Goal: Task Accomplishment & Management: Use online tool/utility

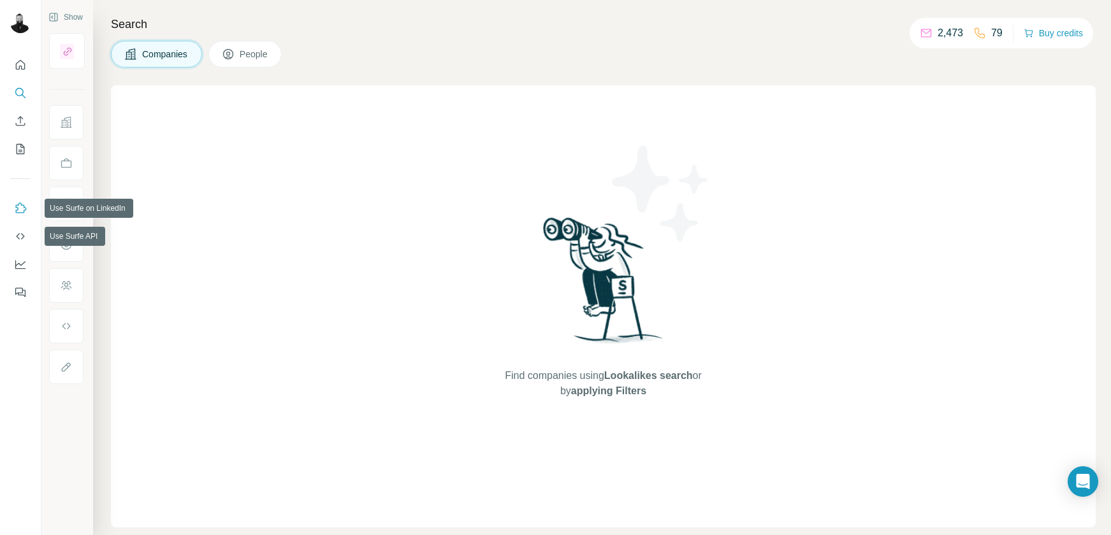
click at [15, 213] on icon "Use Surfe on LinkedIn" at bounding box center [20, 208] width 13 height 13
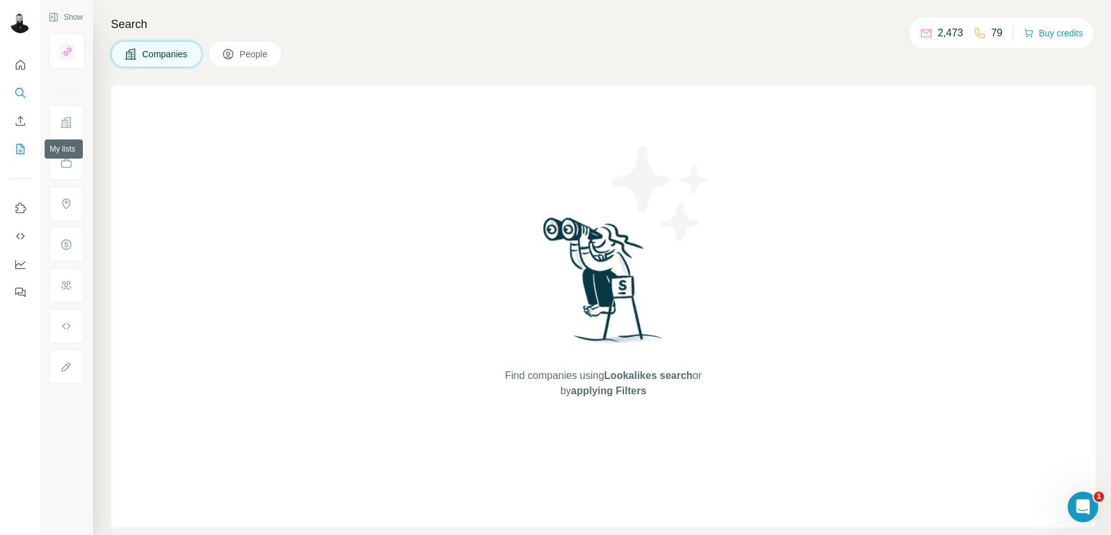
click at [25, 147] on icon "My lists" at bounding box center [20, 149] width 13 height 13
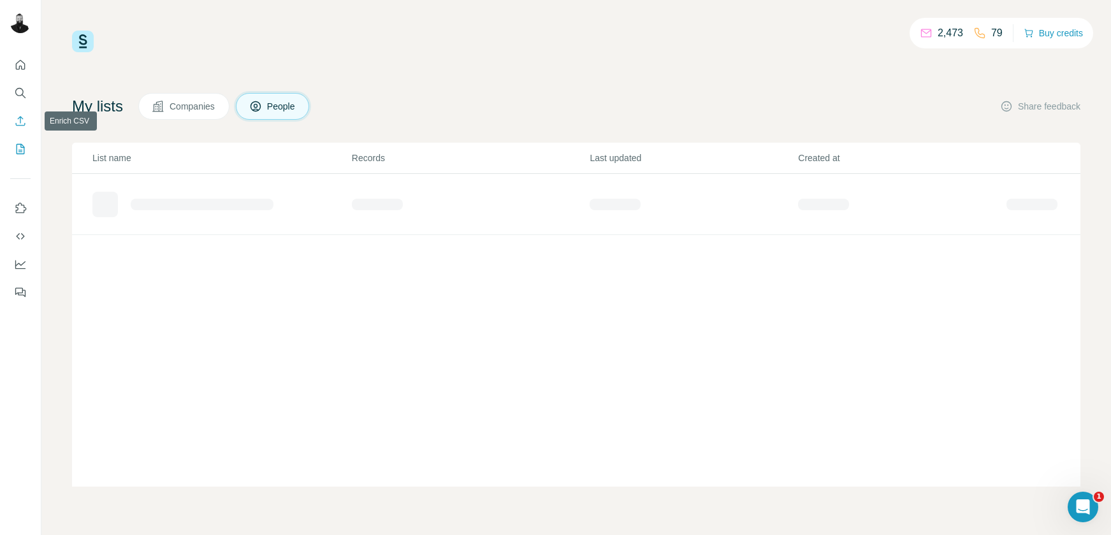
click at [20, 119] on icon "Enrich CSV" at bounding box center [21, 121] width 10 height 10
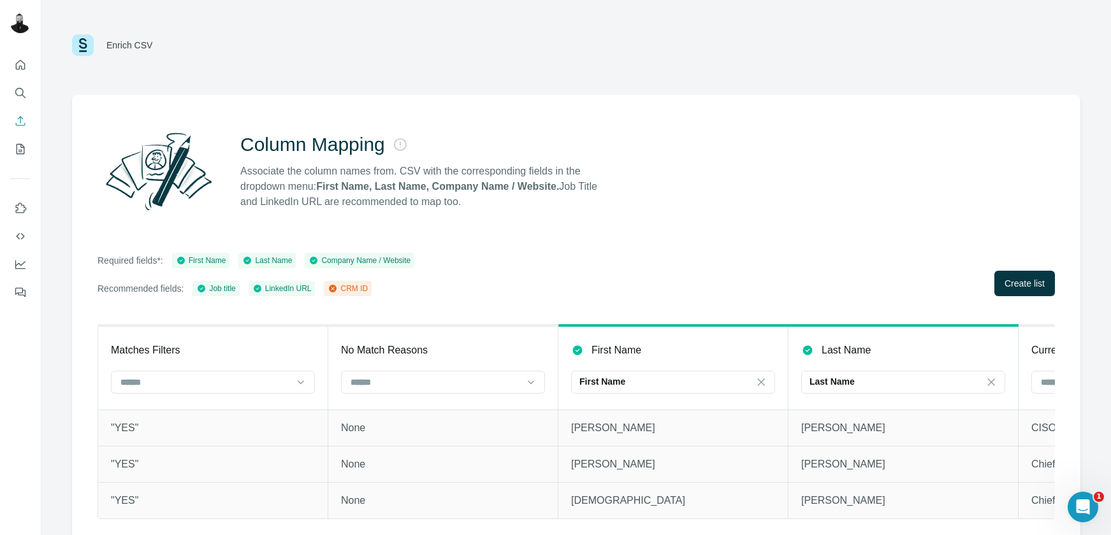
scroll to position [5, 0]
click at [1041, 278] on span "Create list" at bounding box center [1024, 283] width 40 height 13
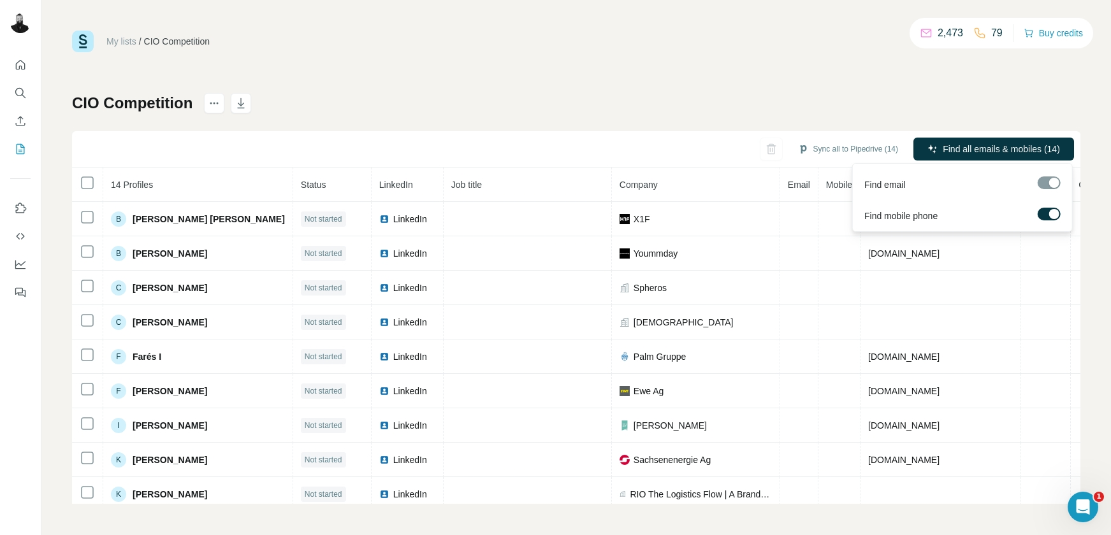
click at [1048, 181] on div at bounding box center [1049, 183] width 23 height 13
click at [1041, 161] on div "Find all emails & mobiles (14)" at bounding box center [993, 150] width 161 height 25
click at [1003, 150] on span "Find all emails & mobiles (14)" at bounding box center [1001, 149] width 117 height 13
